Goal: Check status

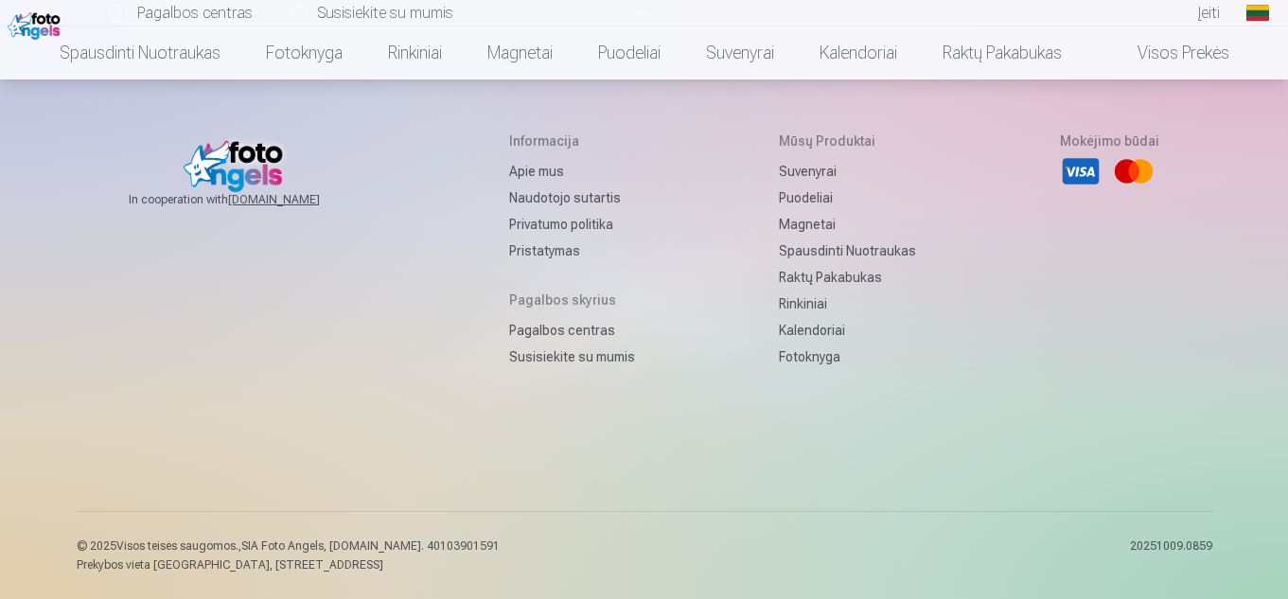
scroll to position [216, 0]
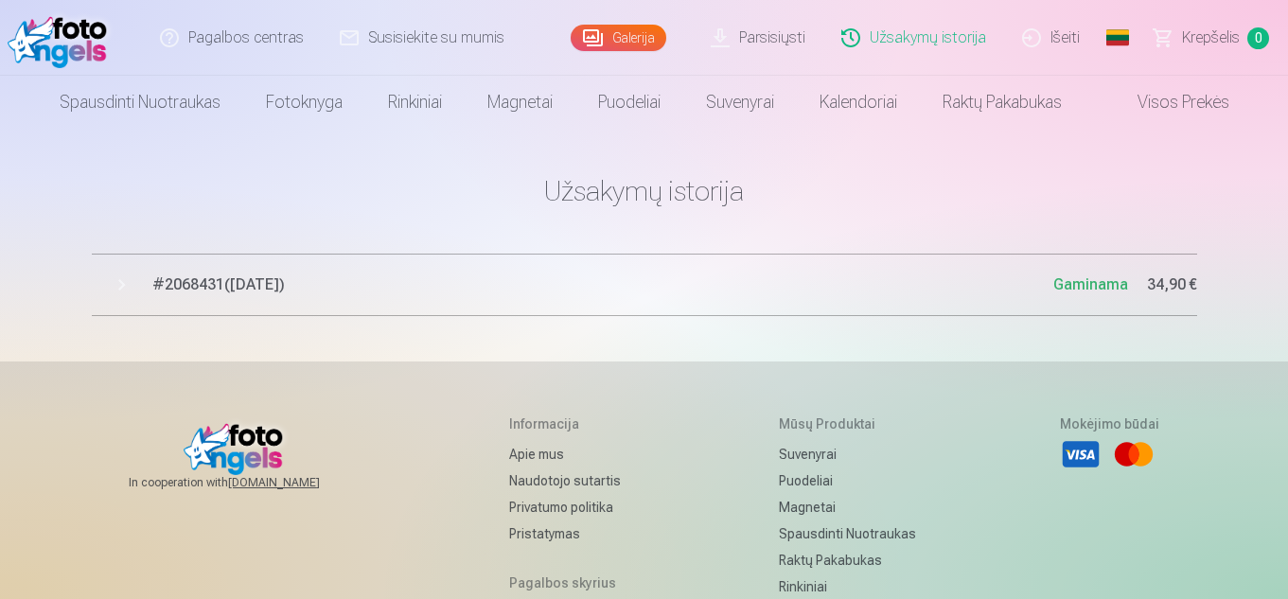
click at [366, 290] on span "# 2068431 ( 9.10.2025 )" at bounding box center [602, 284] width 901 height 23
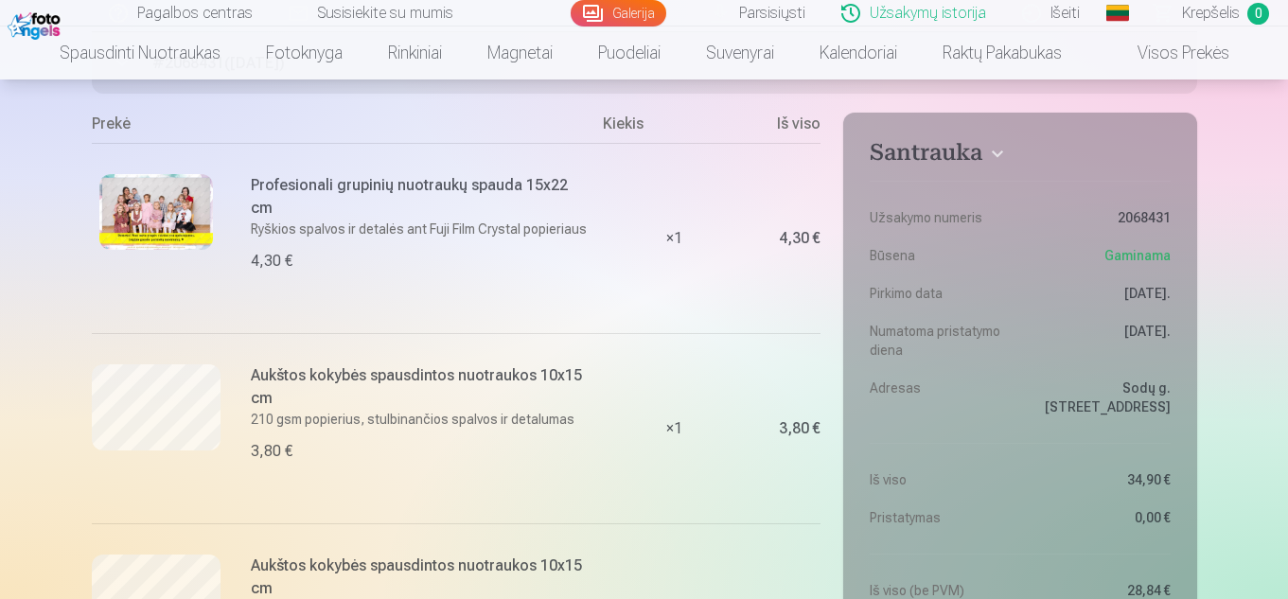
scroll to position [266, 0]
